Goal: Task Accomplishment & Management: Manage account settings

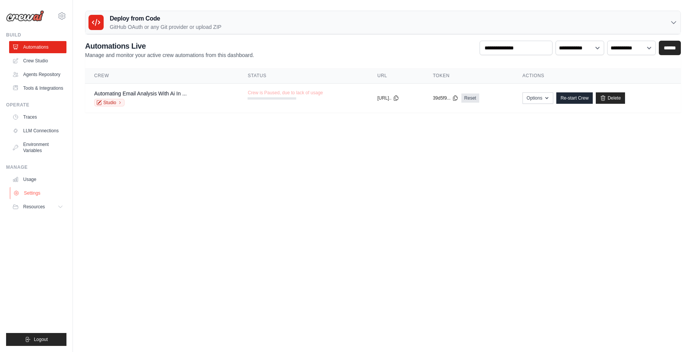
click at [38, 198] on link "Settings" at bounding box center [38, 193] width 57 height 12
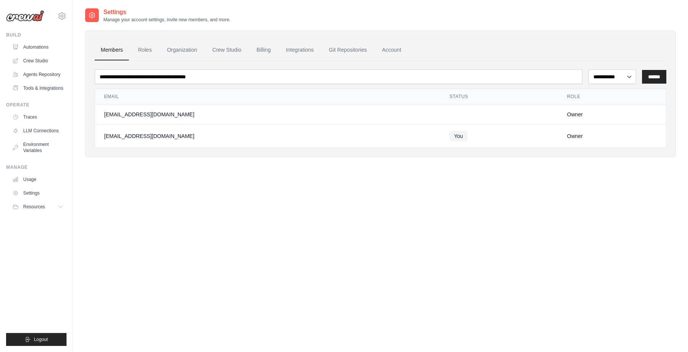
click at [359, 272] on div "**********" at bounding box center [380, 184] width 590 height 352
